Goal: Task Accomplishment & Management: Manage account settings

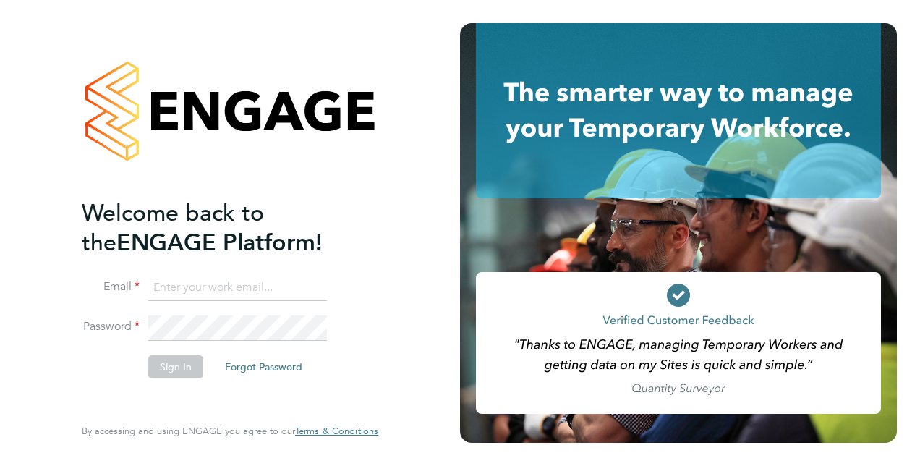
type input "[EMAIL_ADDRESS][PERSON_NAME][DOMAIN_NAME]"
click at [192, 385] on li "Sign In Forgot Password" at bounding box center [223, 374] width 282 height 38
click at [184, 359] on button "Sign In" at bounding box center [175, 366] width 55 height 23
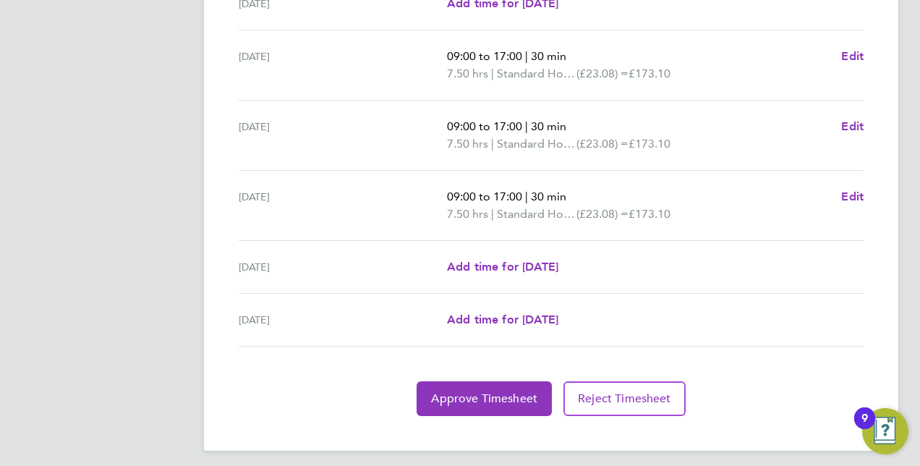
scroll to position [553, 0]
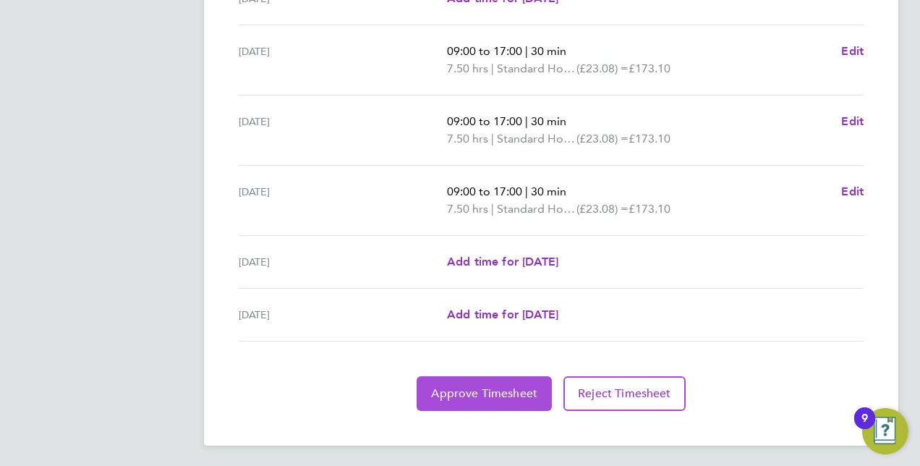
click at [497, 386] on span "Approve Timesheet" at bounding box center [484, 393] width 106 height 14
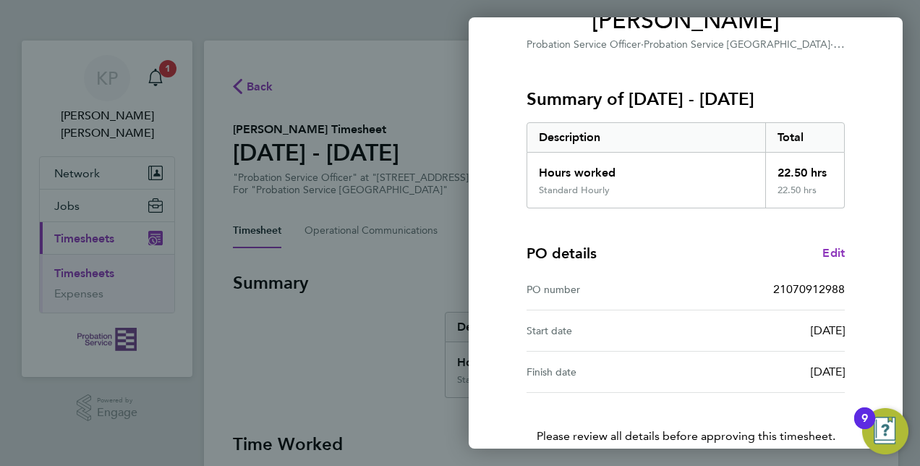
scroll to position [226, 0]
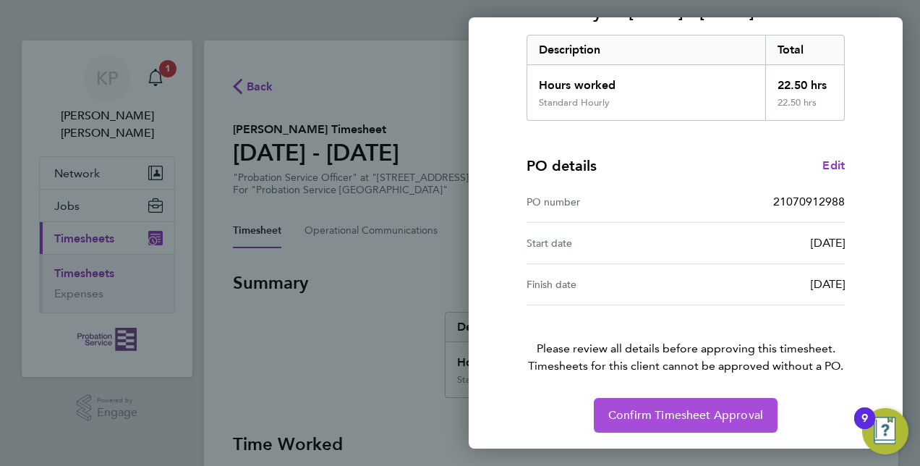
click at [746, 412] on span "Confirm Timesheet Approval" at bounding box center [685, 415] width 155 height 14
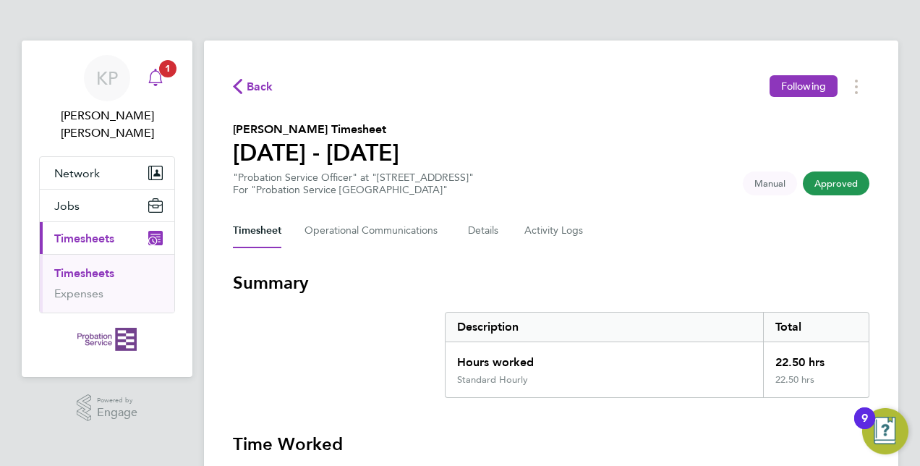
click at [150, 95] on link "Notifications 1" at bounding box center [155, 78] width 29 height 46
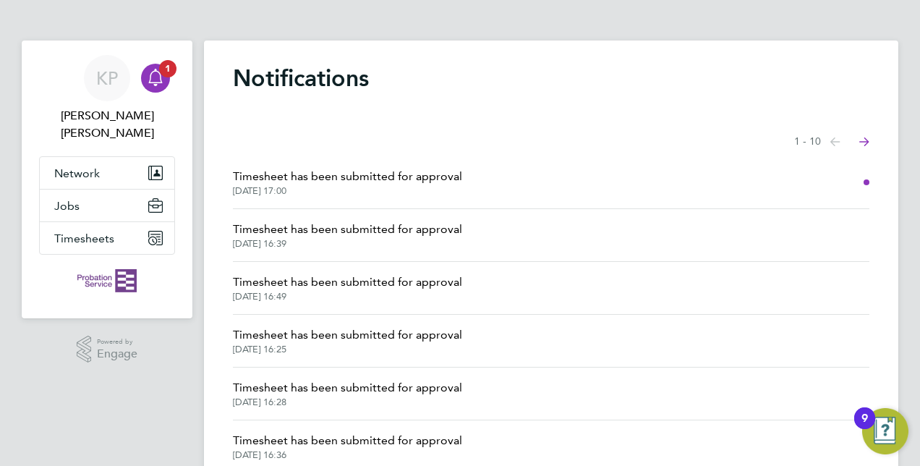
click at [512, 176] on li "Timesheet has been submitted for approval [DATE] 17:00" at bounding box center [551, 182] width 636 height 53
click at [395, 176] on span "Timesheet has been submitted for approval" at bounding box center [347, 176] width 229 height 17
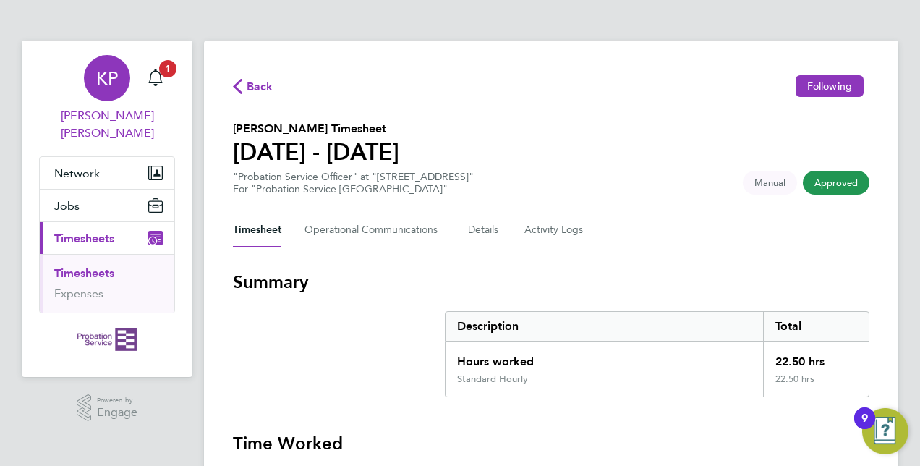
click at [100, 94] on div "KP" at bounding box center [107, 78] width 46 height 46
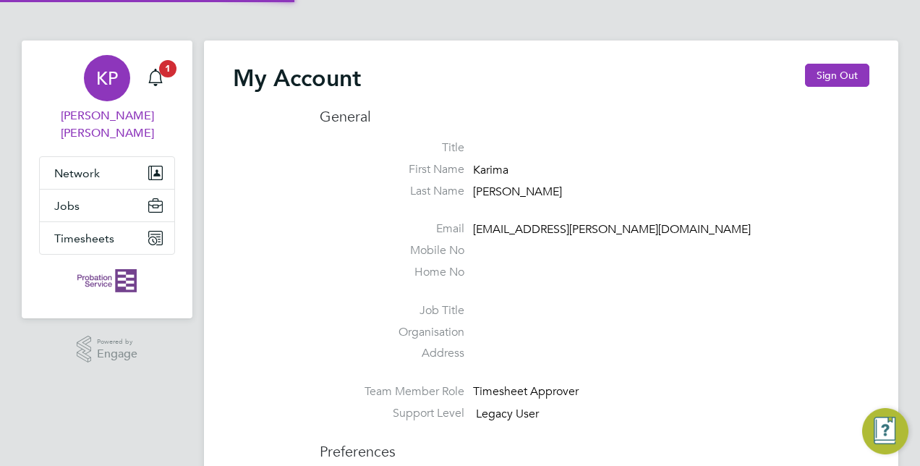
type input "[EMAIL_ADDRESS][PERSON_NAME][DOMAIN_NAME]"
click at [826, 83] on button "Sign Out" at bounding box center [837, 75] width 64 height 23
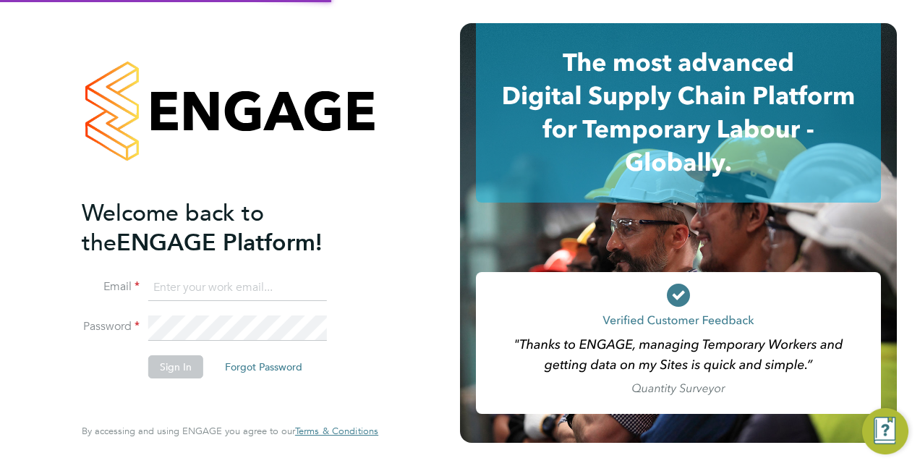
type input "[EMAIL_ADDRESS][PERSON_NAME][DOMAIN_NAME]"
